Goal: Complete application form: Complete application form

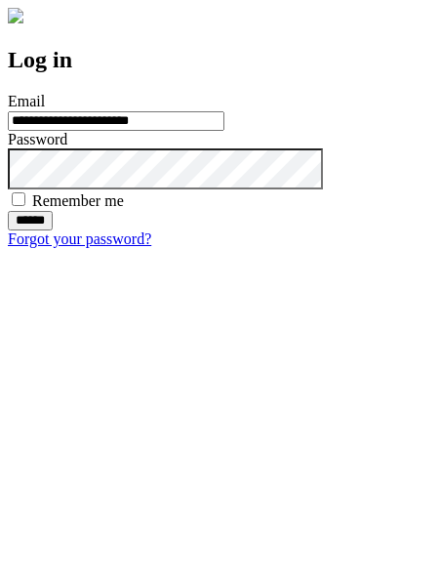
type input "**********"
click at [53, 230] on input "******" at bounding box center [30, 221] width 45 height 20
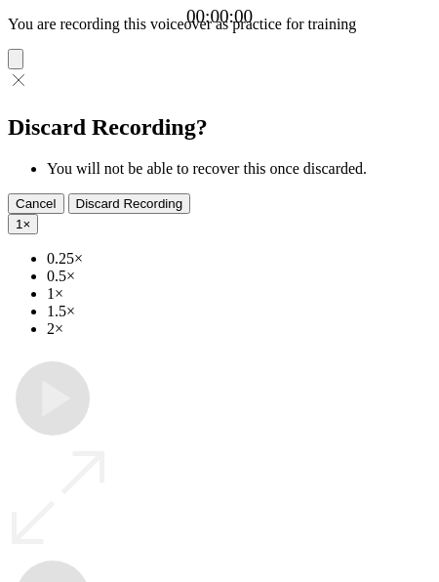
type input "**********"
